Goal: Navigation & Orientation: Go to known website

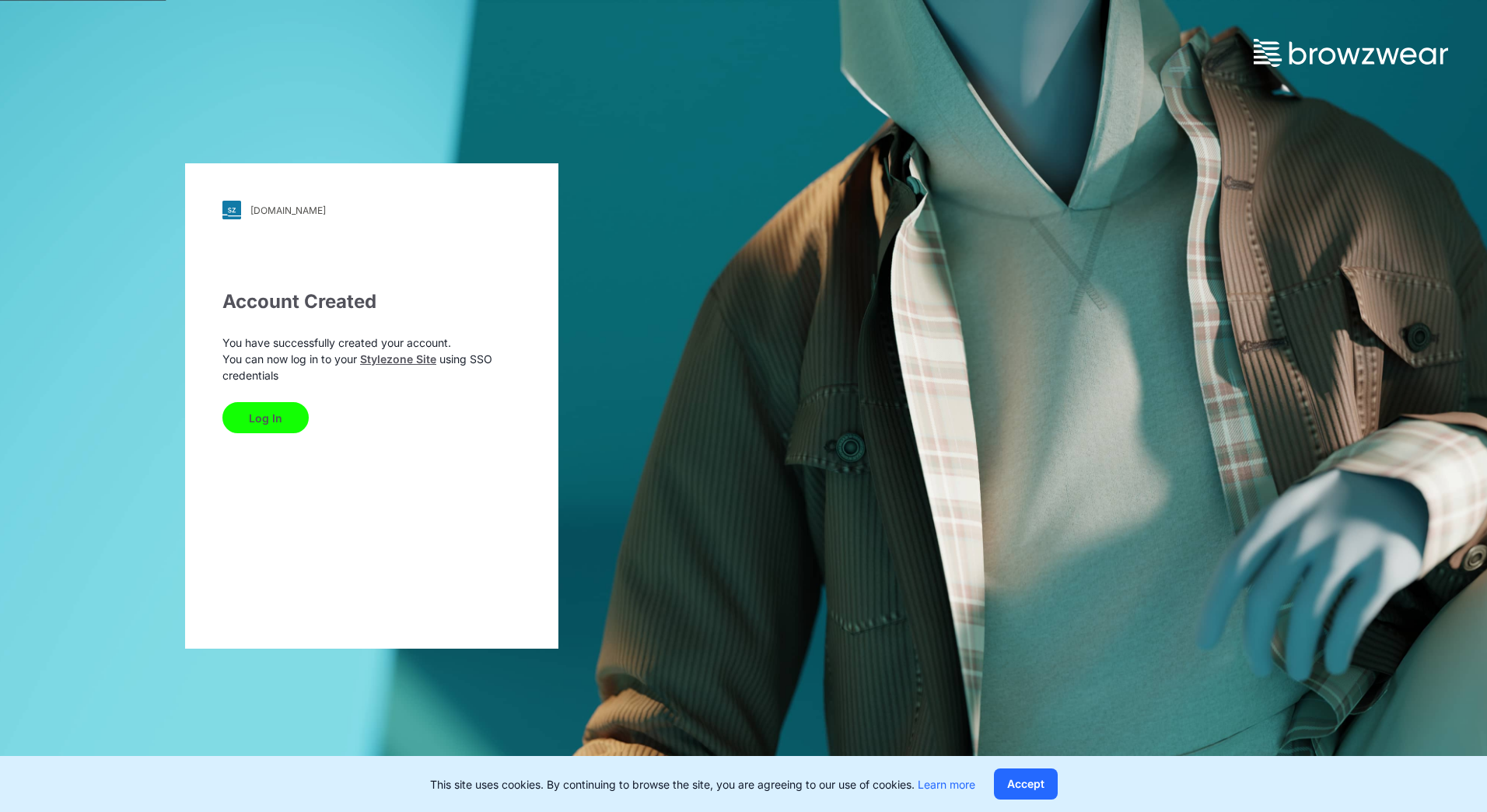
click at [274, 427] on button "Log In" at bounding box center [266, 417] width 86 height 31
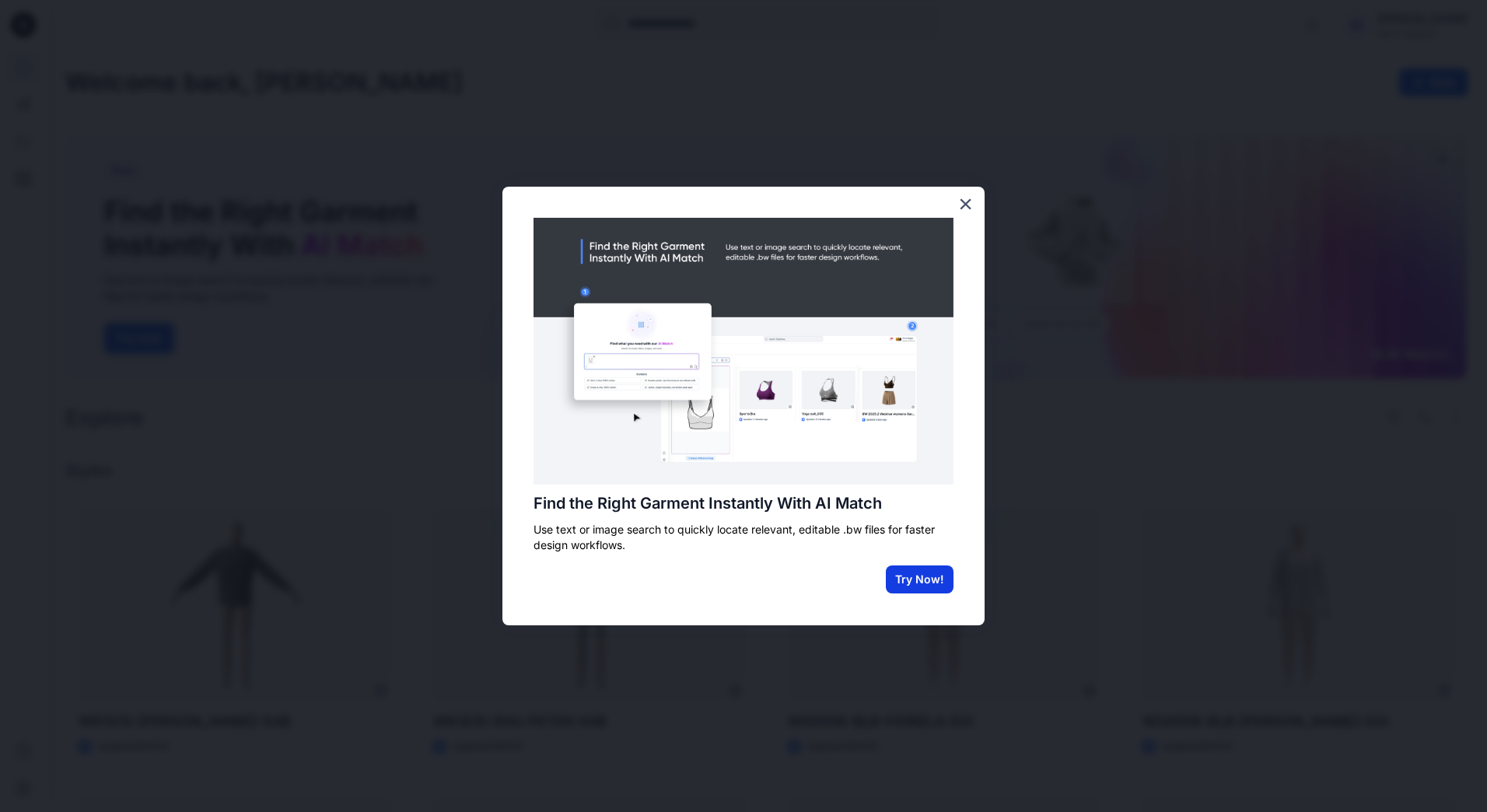
click at [914, 581] on button "Try Now!" at bounding box center [920, 579] width 68 height 28
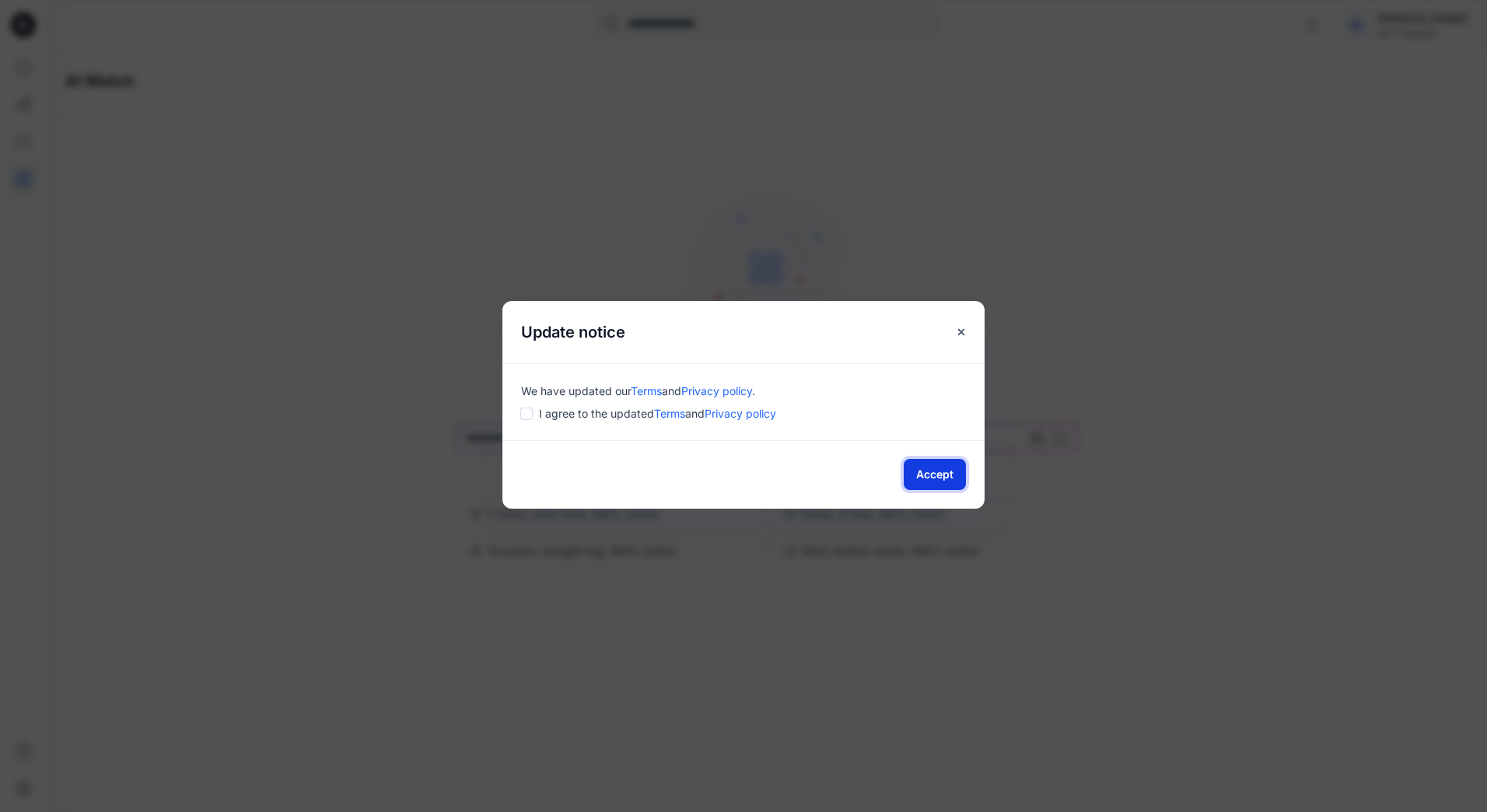
click at [947, 479] on button "Accept" at bounding box center [935, 474] width 62 height 31
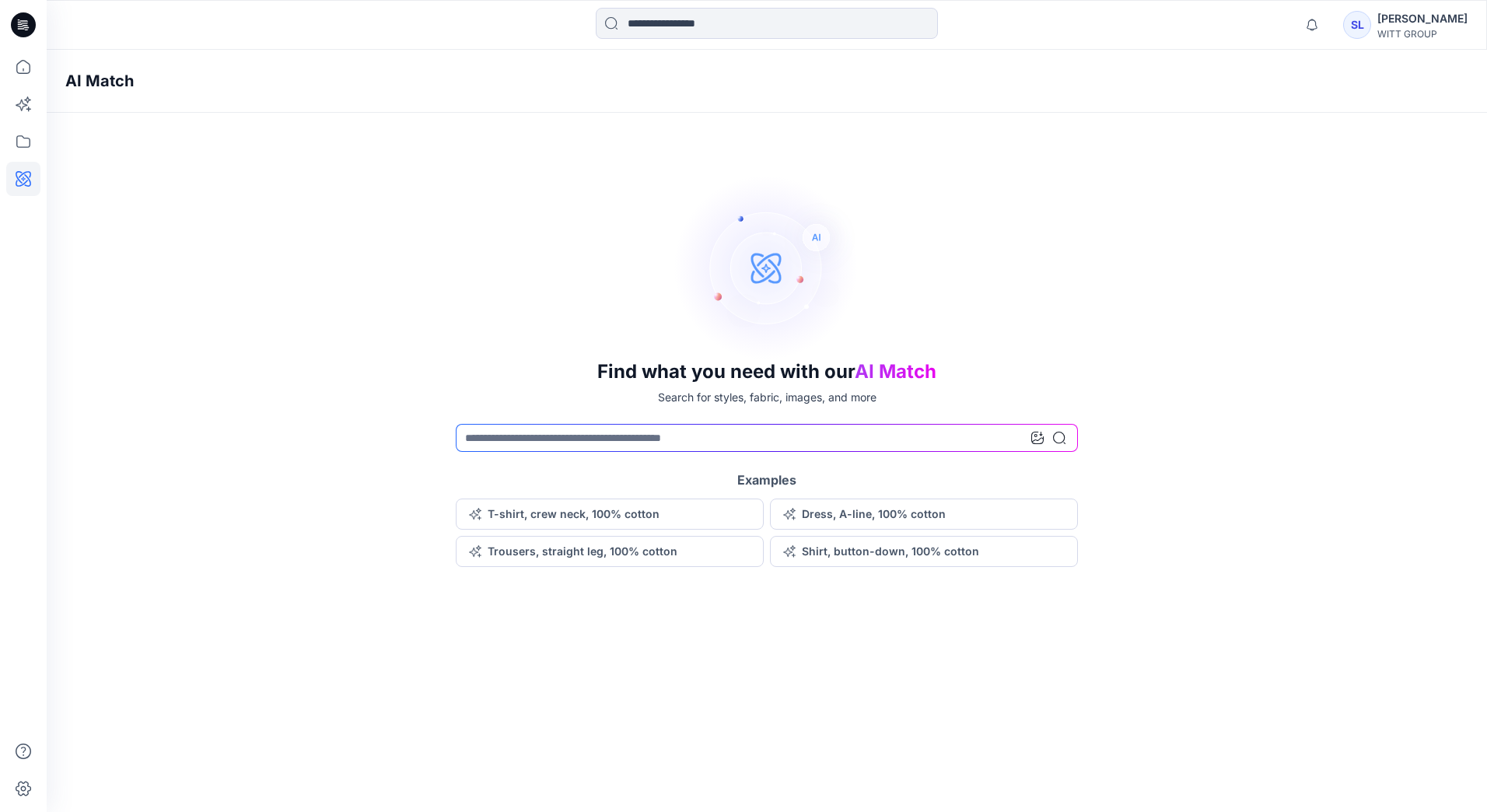
drag, startPoint x: 206, startPoint y: 3, endPoint x: 370, endPoint y: 653, distance: 670.4
click at [370, 653] on div "AI Match Find what you need with our AI Match Search for styles, fabric, images…" at bounding box center [767, 430] width 1441 height 762
click at [24, 22] on icon at bounding box center [23, 25] width 25 height 25
